Goal: Information Seeking & Learning: Understand process/instructions

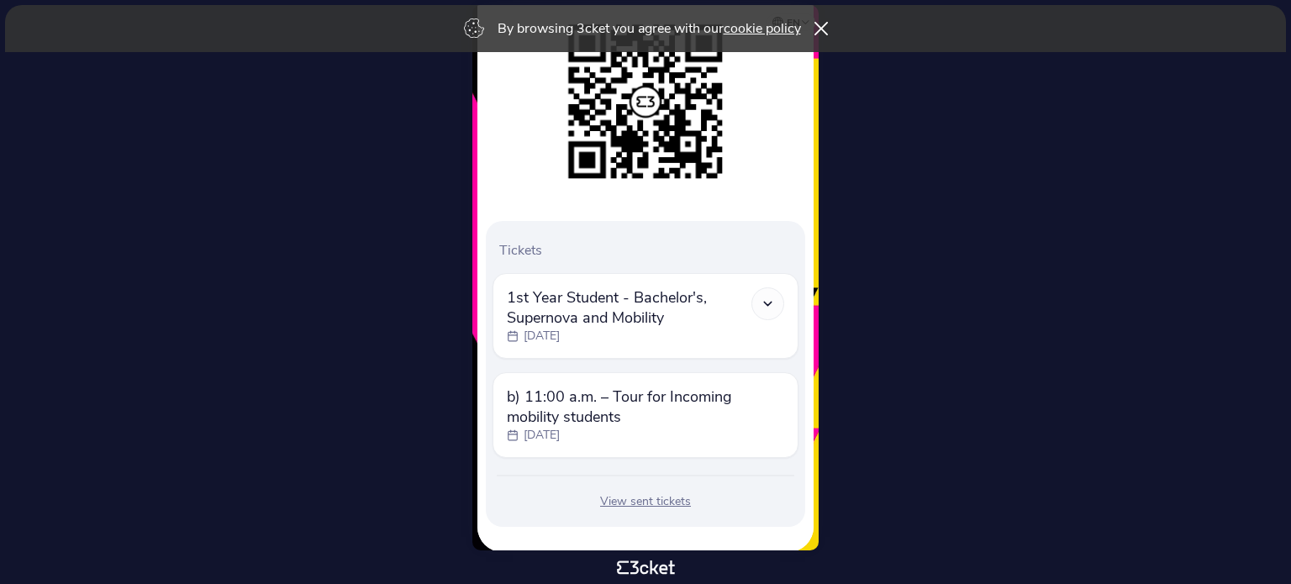
scroll to position [271, 0]
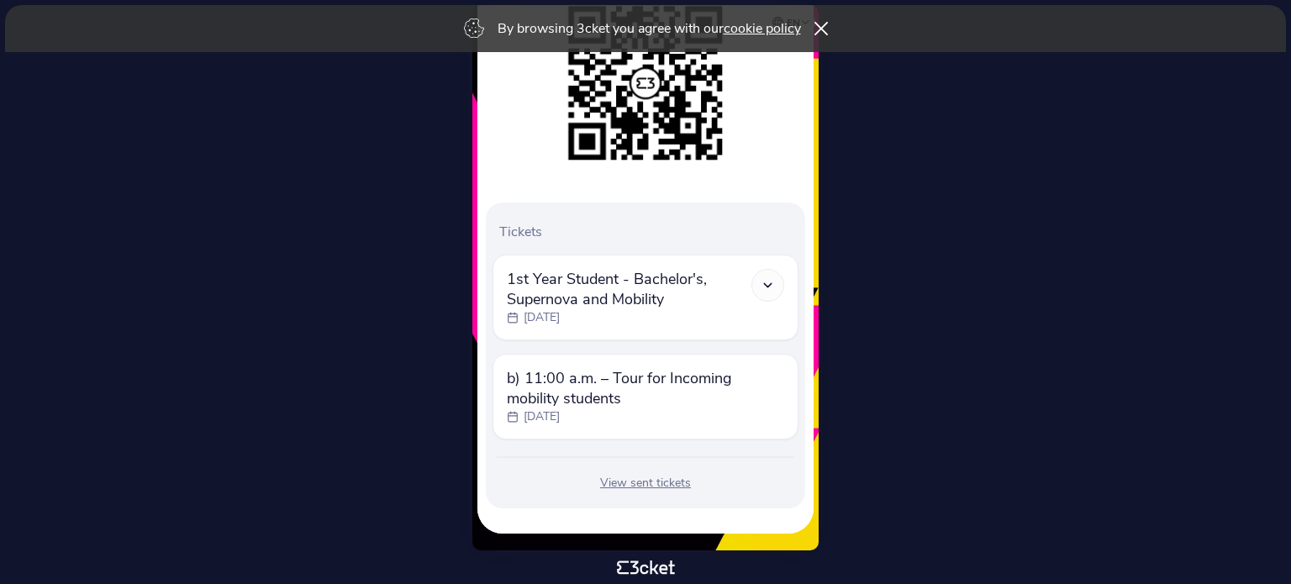
click at [771, 274] on div at bounding box center [767, 285] width 33 height 33
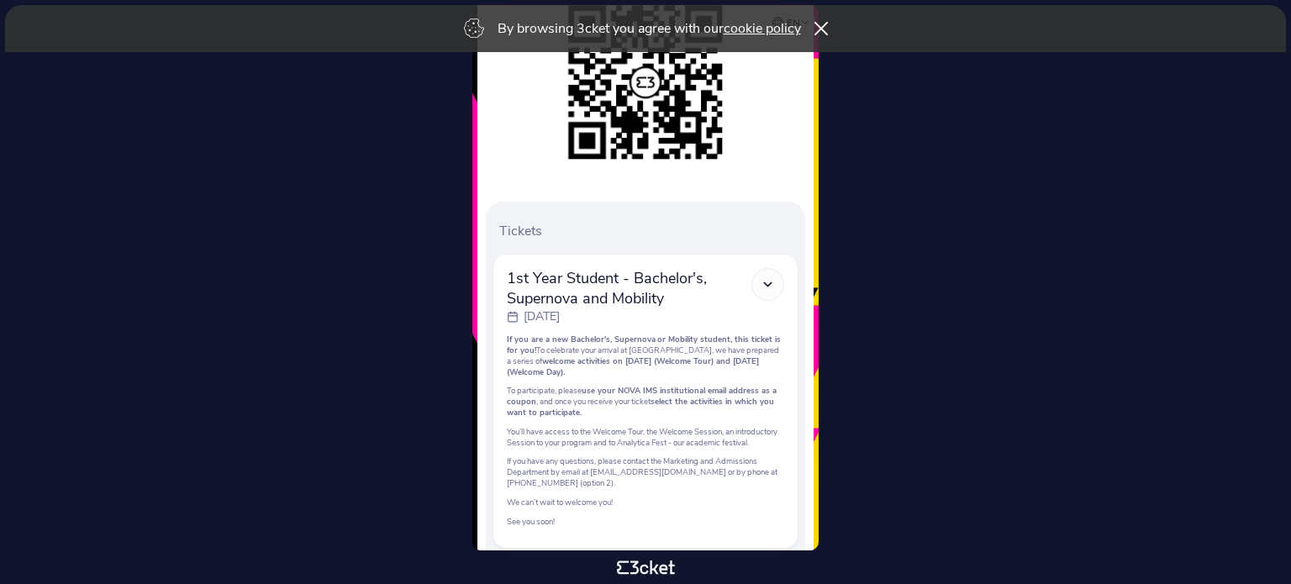
click at [761, 282] on icon at bounding box center [768, 284] width 14 height 14
click at [767, 287] on icon at bounding box center [768, 284] width 14 height 14
click at [762, 277] on icon at bounding box center [768, 284] width 14 height 14
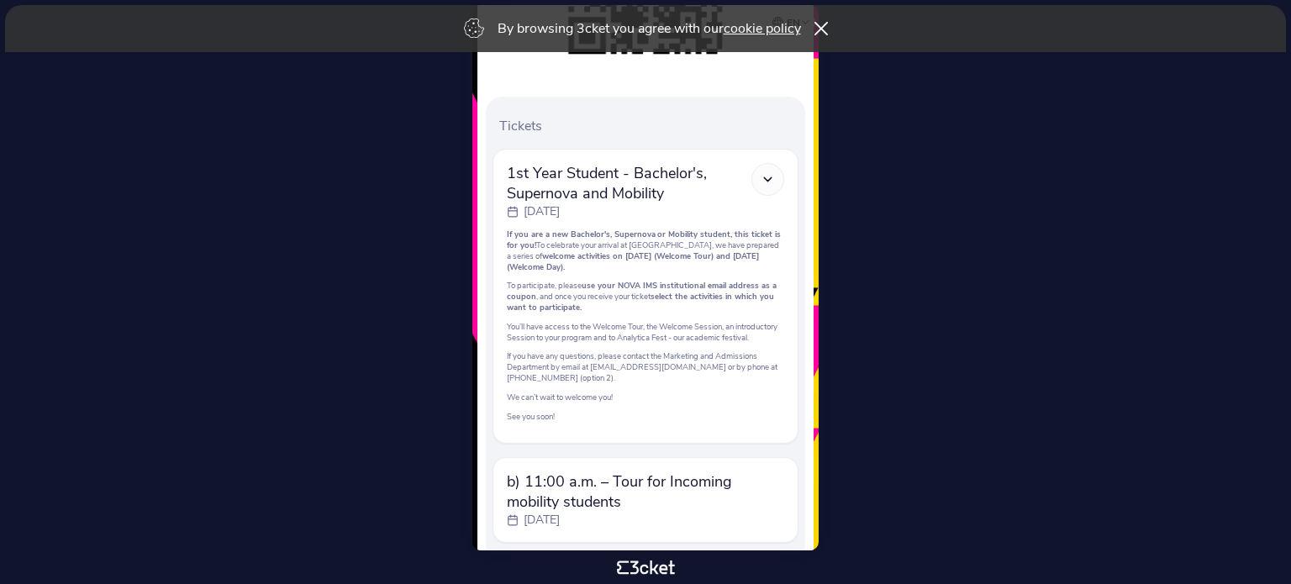
scroll to position [489, 0]
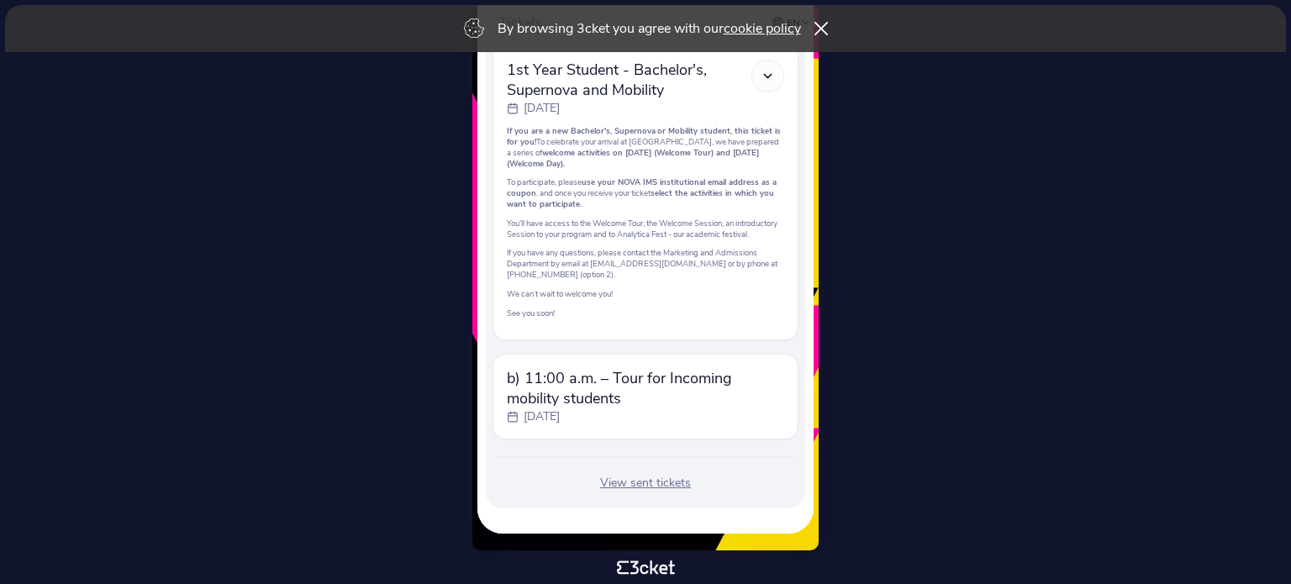
click at [743, 387] on span "b) 11:00 a.m. – Tour for Incoming mobility students" at bounding box center [645, 388] width 277 height 40
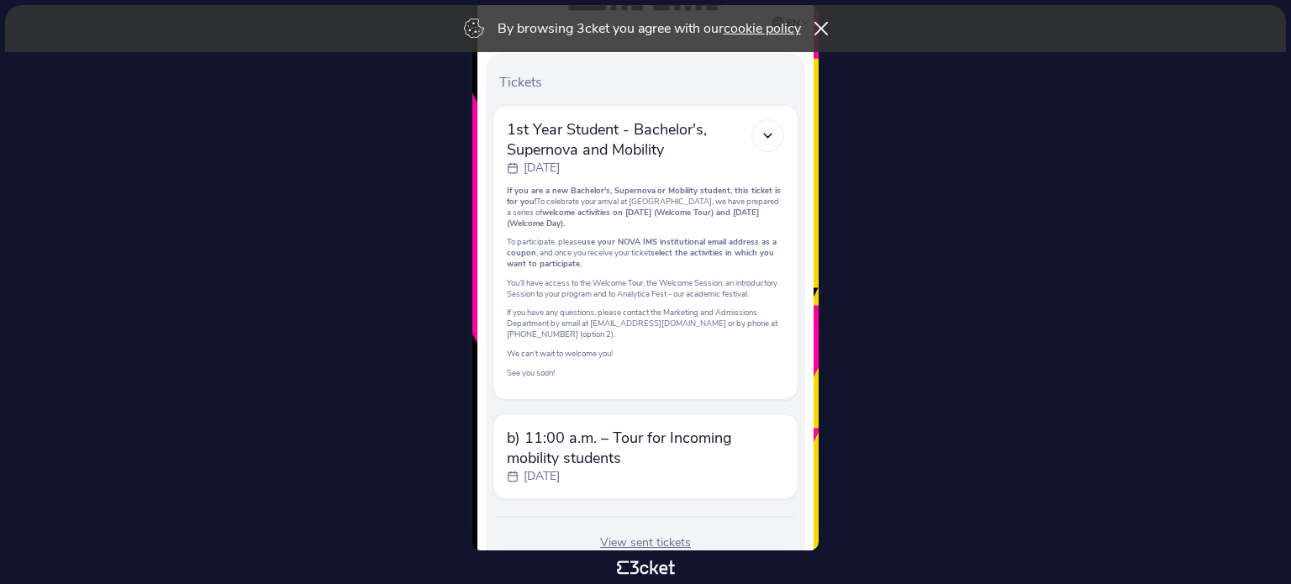
scroll to position [321, 0]
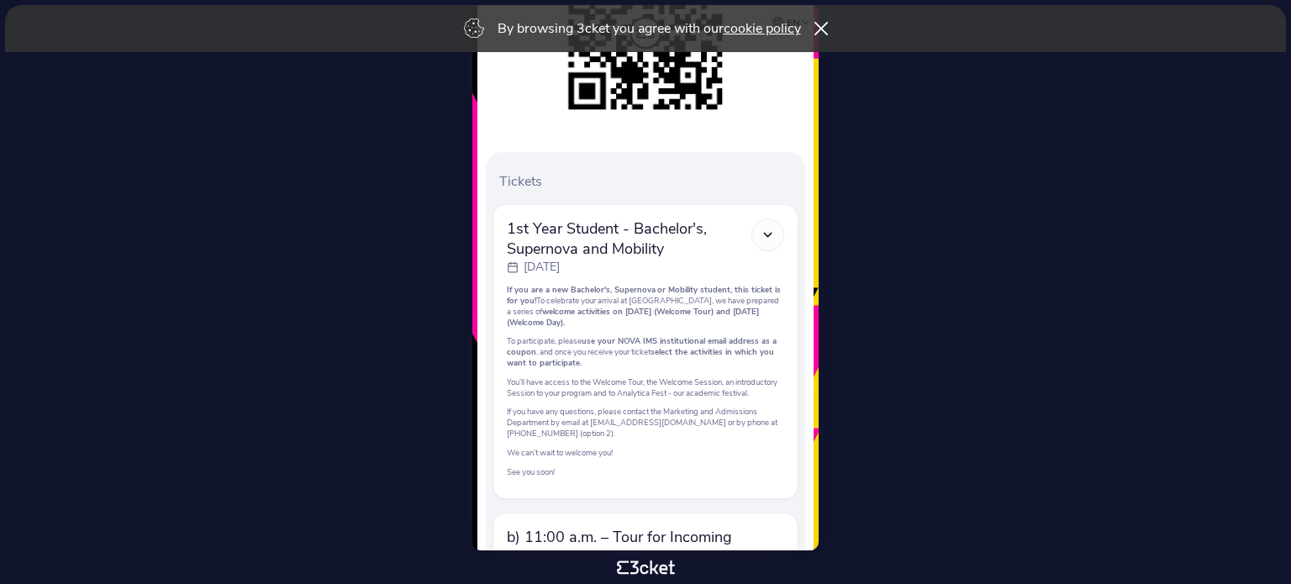
click at [773, 236] on icon at bounding box center [768, 235] width 14 height 14
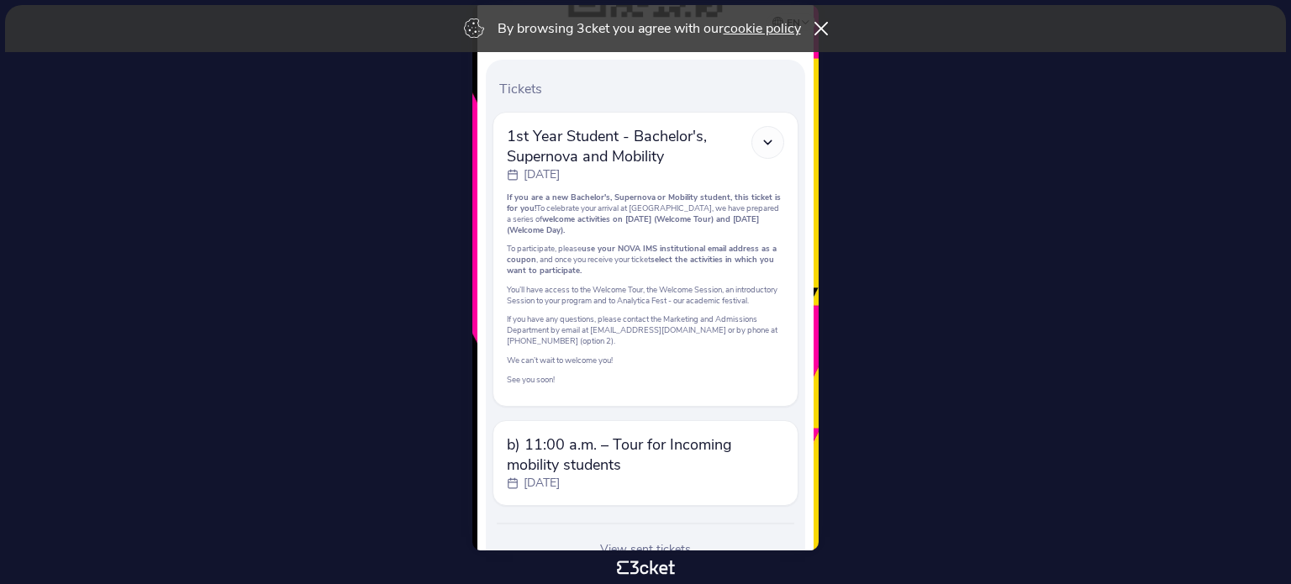
scroll to position [489, 0]
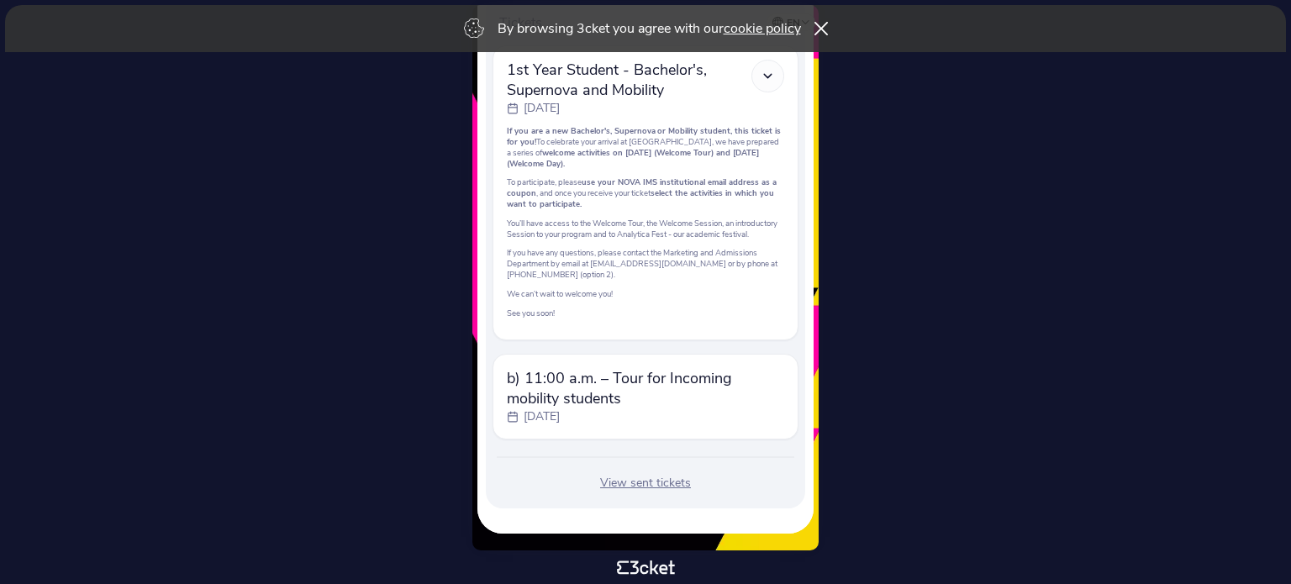
click at [659, 482] on div "View sent tickets" at bounding box center [645, 483] width 306 height 17
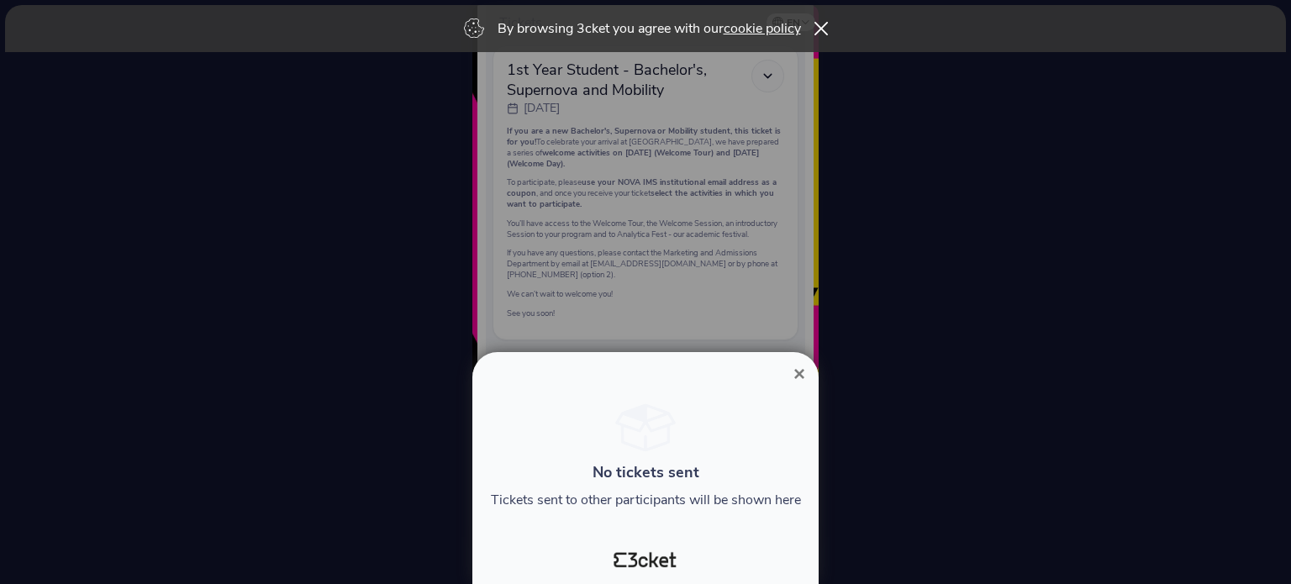
click at [800, 367] on span "×" at bounding box center [799, 373] width 12 height 23
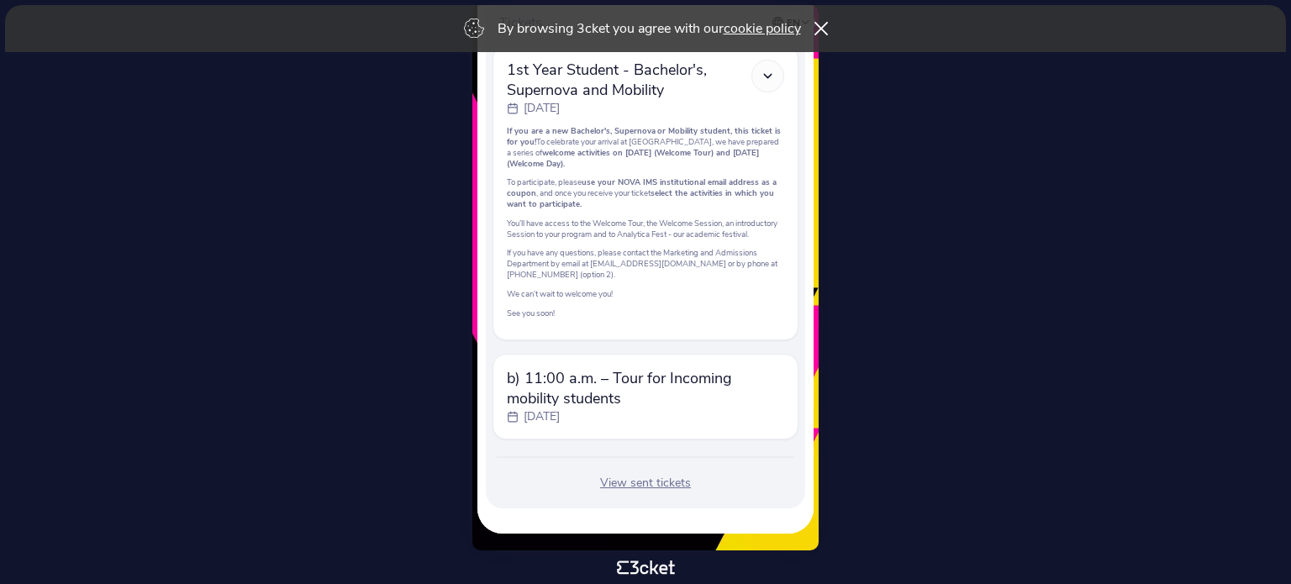
click at [608, 396] on span "b) 11:00 a.m. – Tour for Incoming mobility students" at bounding box center [645, 388] width 277 height 40
drag, startPoint x: 545, startPoint y: 403, endPoint x: 611, endPoint y: 229, distance: 185.1
click at [546, 399] on span "b) 11:00 a.m. – Tour for Incoming mobility students" at bounding box center [645, 388] width 277 height 40
click at [632, 220] on p "You’ll have access to the Welcome Tour, the Welcome Session, an introductory Se…" at bounding box center [645, 229] width 277 height 22
click at [545, 413] on p "Friday, 5 Sep" at bounding box center [542, 416] width 36 height 17
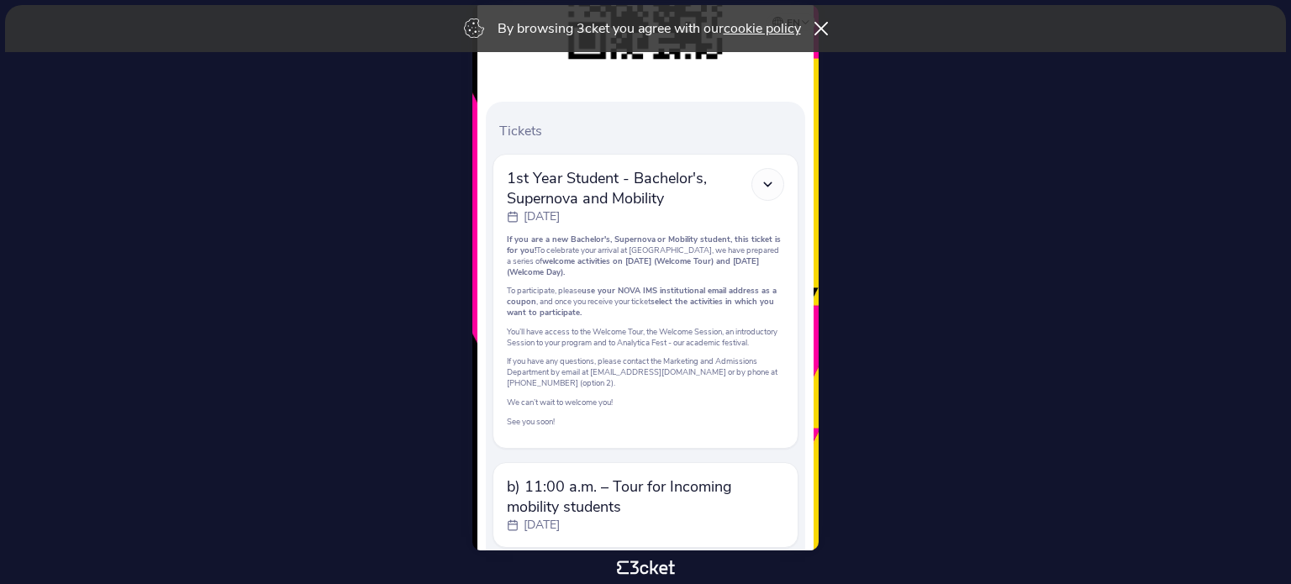
scroll to position [321, 0]
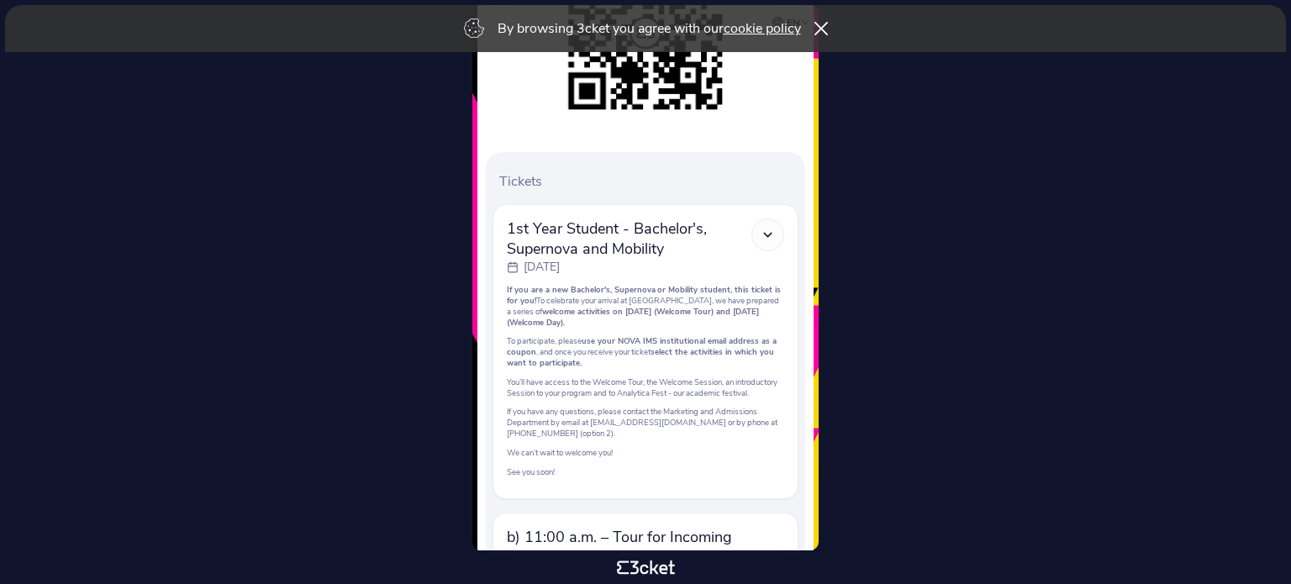
click at [756, 240] on div at bounding box center [767, 235] width 33 height 33
click at [761, 234] on icon at bounding box center [768, 235] width 14 height 14
click at [763, 232] on icon at bounding box center [768, 235] width 14 height 14
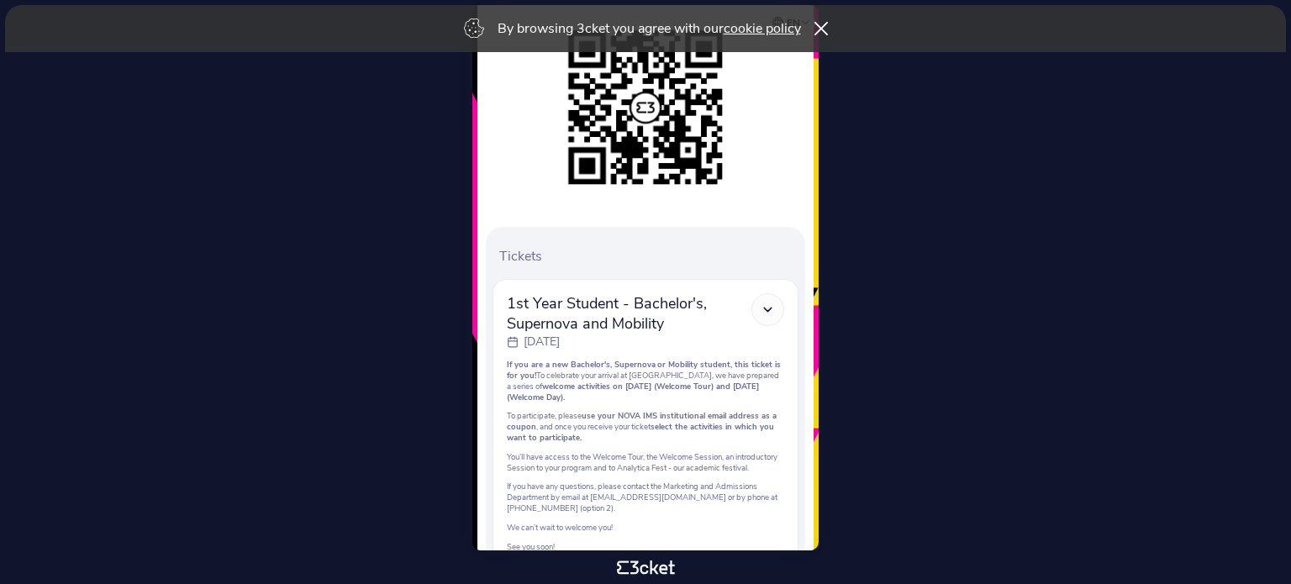
scroll to position [252, 0]
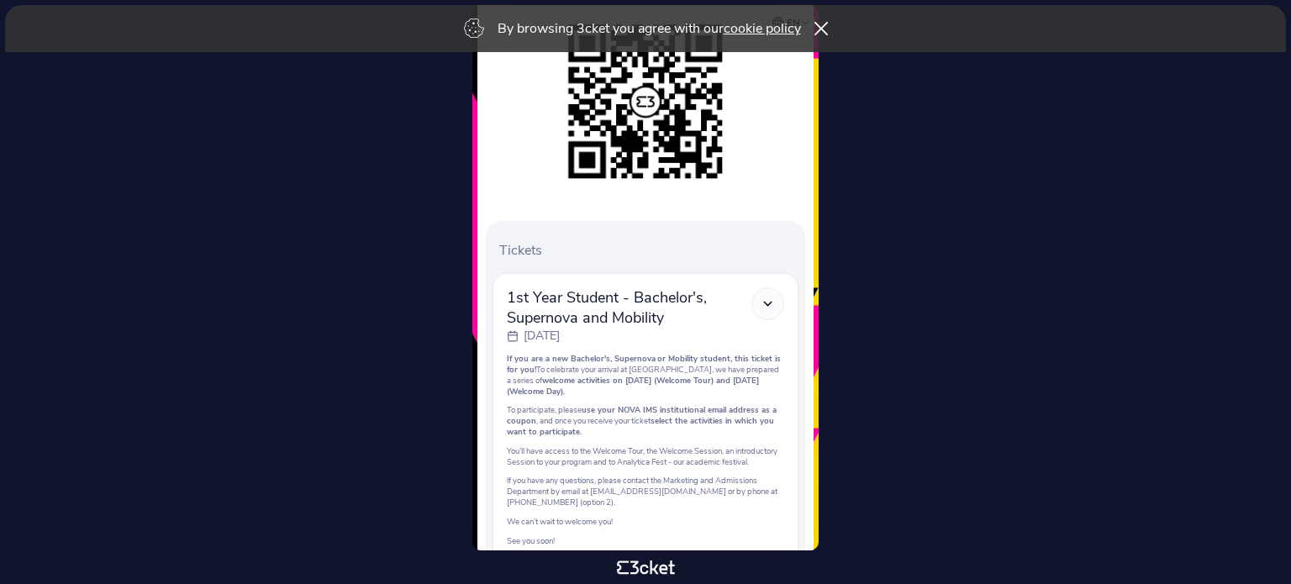
click at [778, 299] on div at bounding box center [767, 303] width 33 height 33
click at [771, 305] on icon at bounding box center [768, 304] width 14 height 14
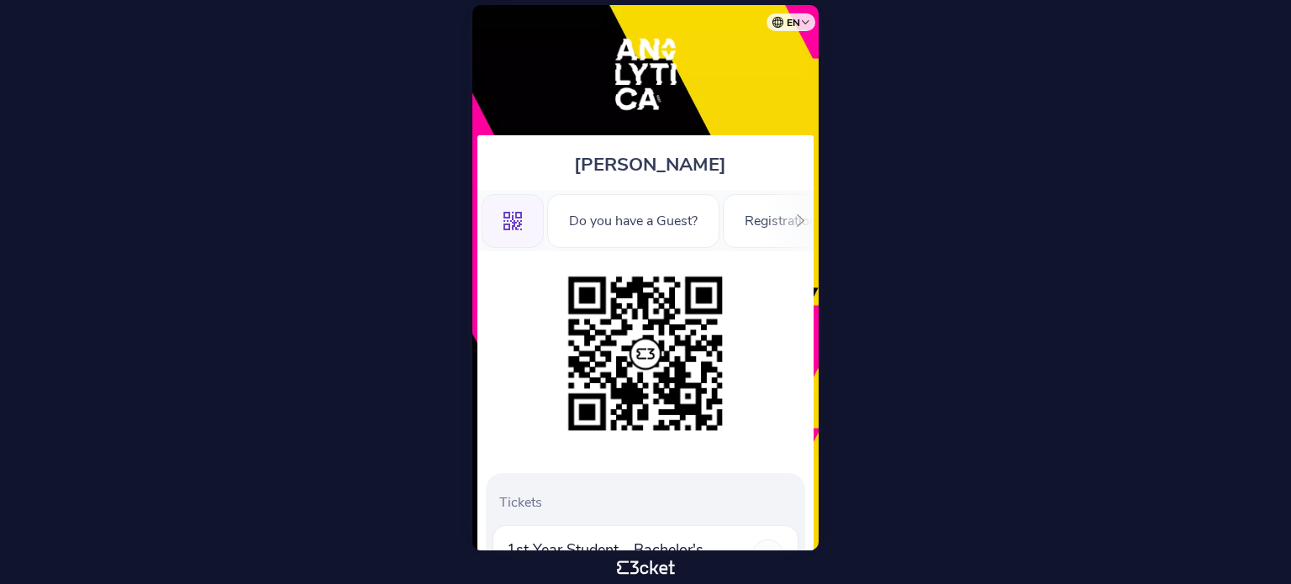
scroll to position [271, 0]
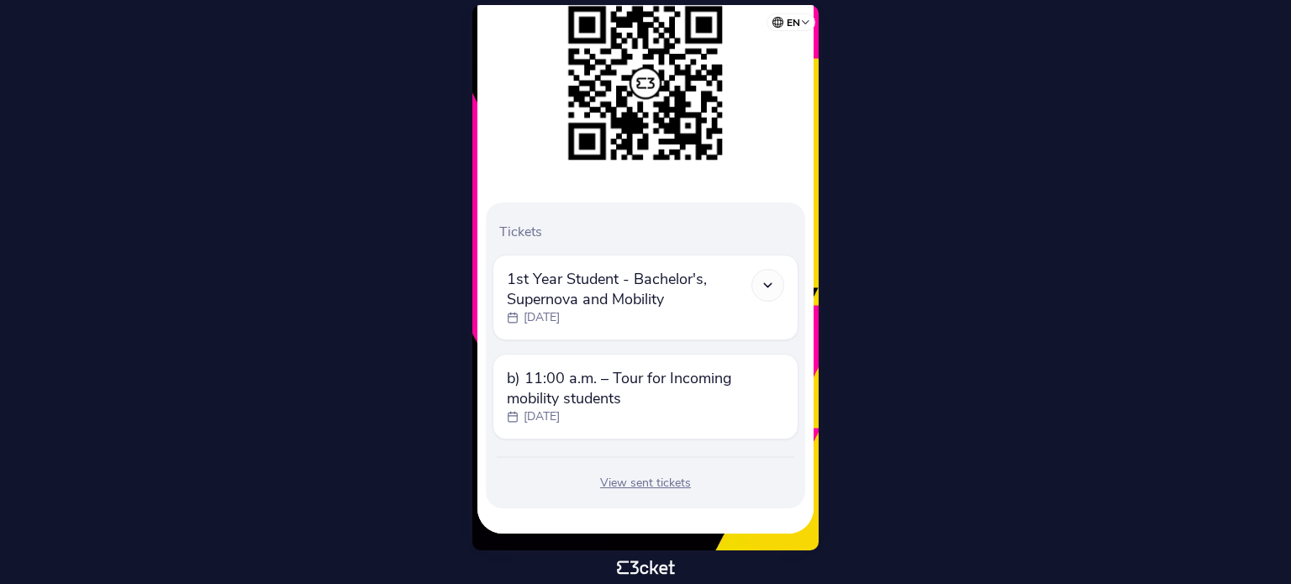
click at [560, 423] on p "[DATE]" at bounding box center [542, 416] width 36 height 17
click at [775, 291] on div at bounding box center [767, 285] width 33 height 33
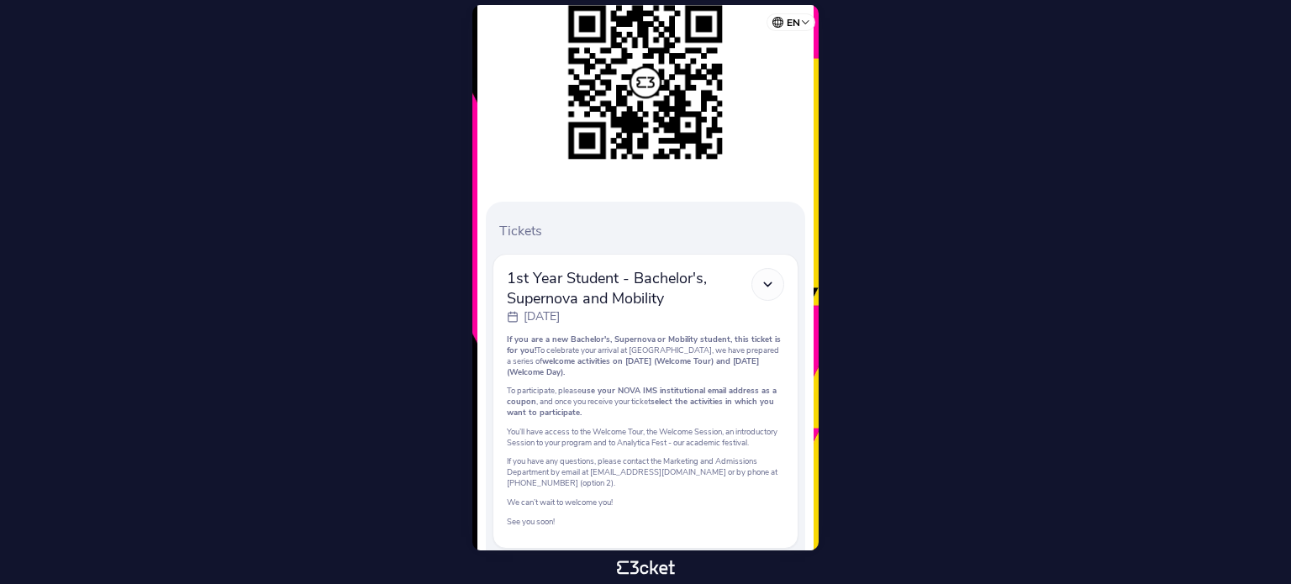
click at [775, 290] on div at bounding box center [767, 284] width 33 height 33
click at [771, 280] on icon at bounding box center [768, 284] width 14 height 14
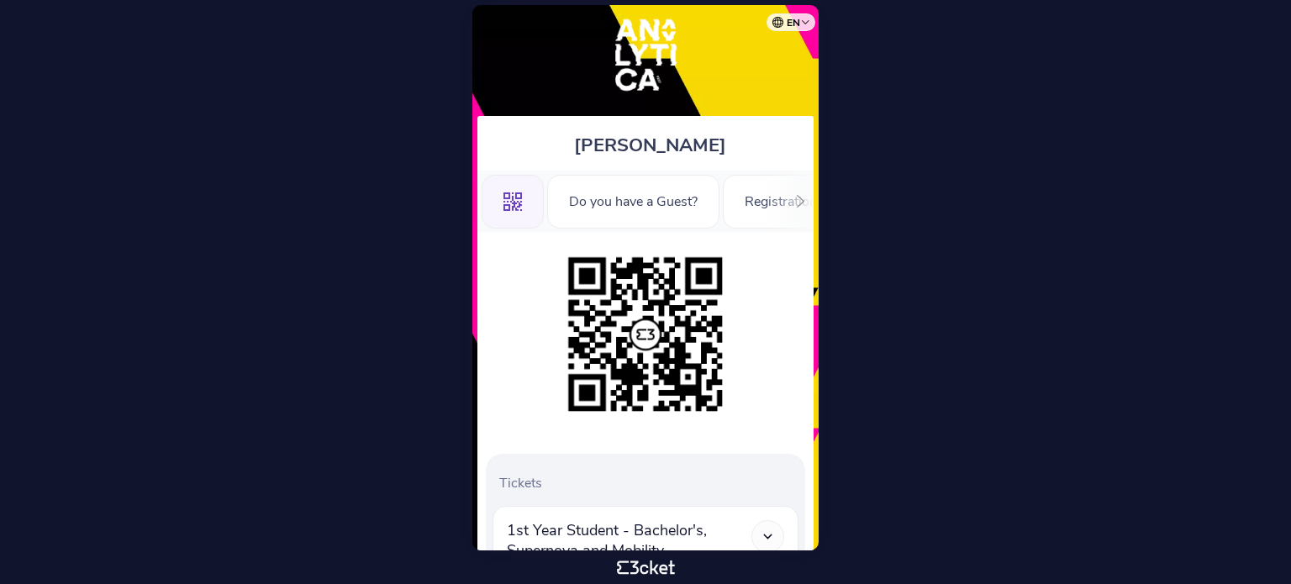
scroll to position [0, 0]
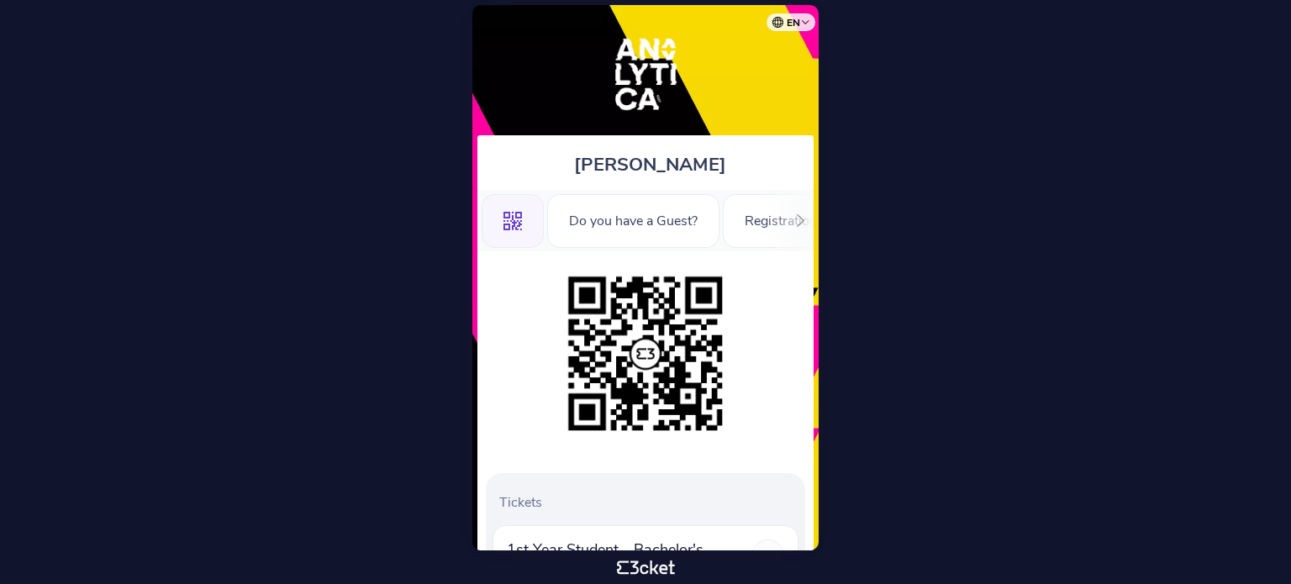
click at [799, 221] on icon at bounding box center [800, 220] width 13 height 13
click at [799, 221] on div ".st0{fill-rule:evenodd;clip-rule:evenodd;} Do you have a Guest? Registration Fo…" at bounding box center [645, 220] width 336 height 61
click at [488, 222] on icon at bounding box center [491, 220] width 8 height 13
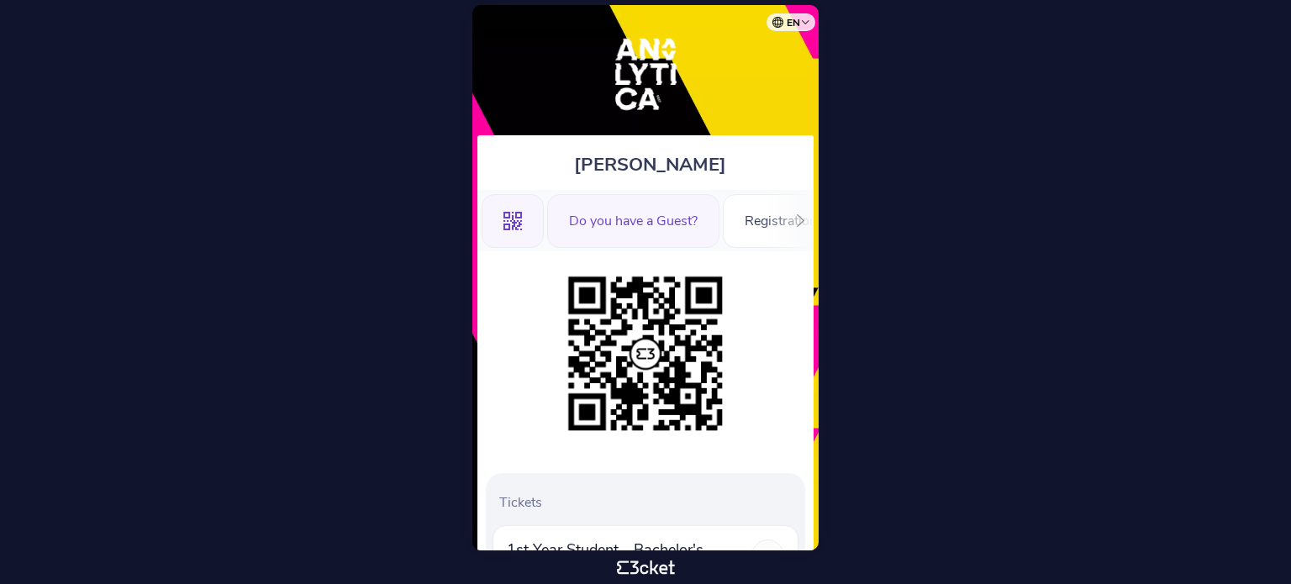
click at [578, 228] on div "Do you have a Guest?" at bounding box center [633, 221] width 172 height 54
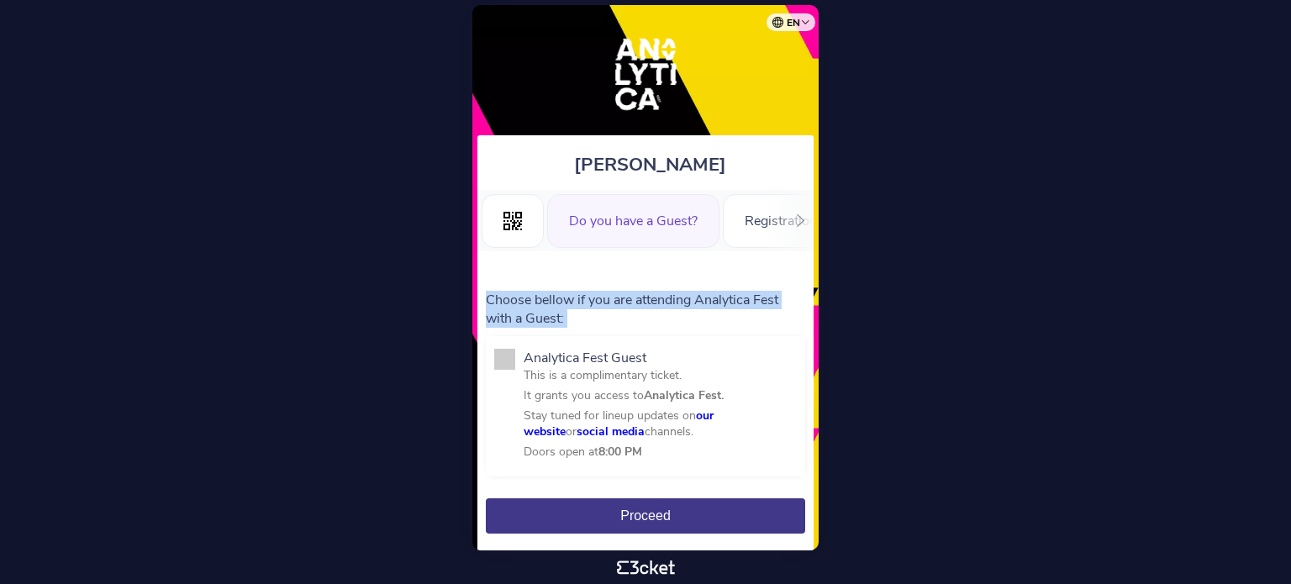
drag, startPoint x: 485, startPoint y: 300, endPoint x: 640, endPoint y: 440, distance: 208.9
click at [640, 440] on form "Choose bellow if you are attending Analytica Fest with a Guest: Analytica Fest …" at bounding box center [645, 412] width 319 height 243
copy form "Choose bellow if you are attending Analytica Fest with a Guest: Analytica Fest …"
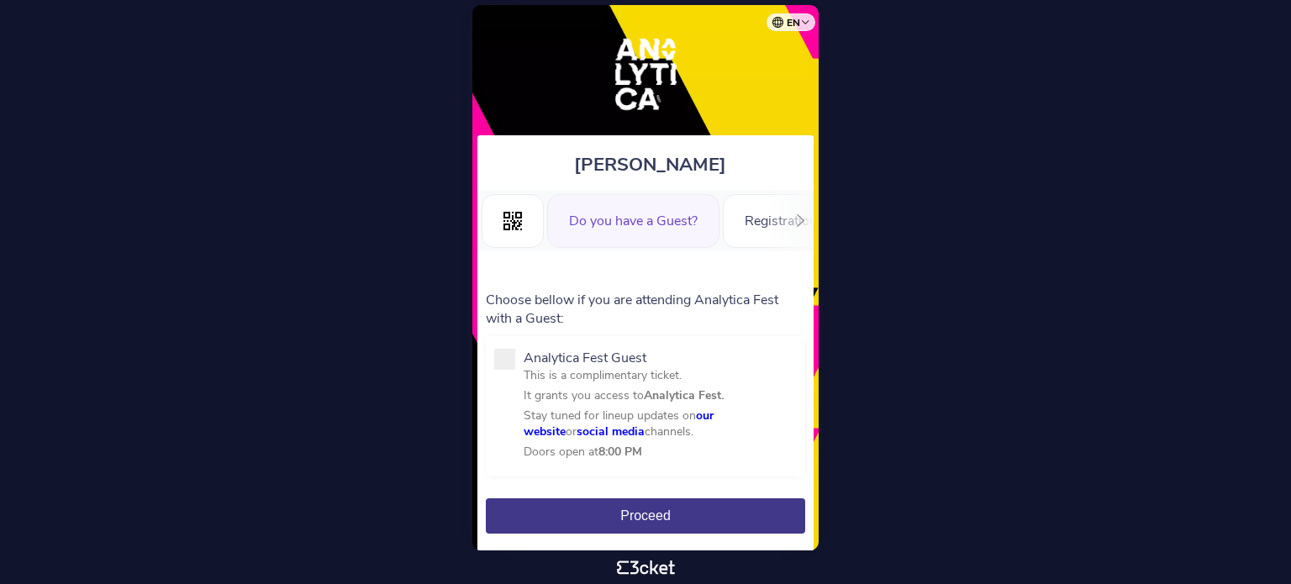
click at [989, 161] on body "en Português ([GEOGRAPHIC_DATA]) English Español Catalan [DEMOGRAPHIC_DATA] [PE…" at bounding box center [645, 292] width 1277 height 571
